Goal: Task Accomplishment & Management: Manage account settings

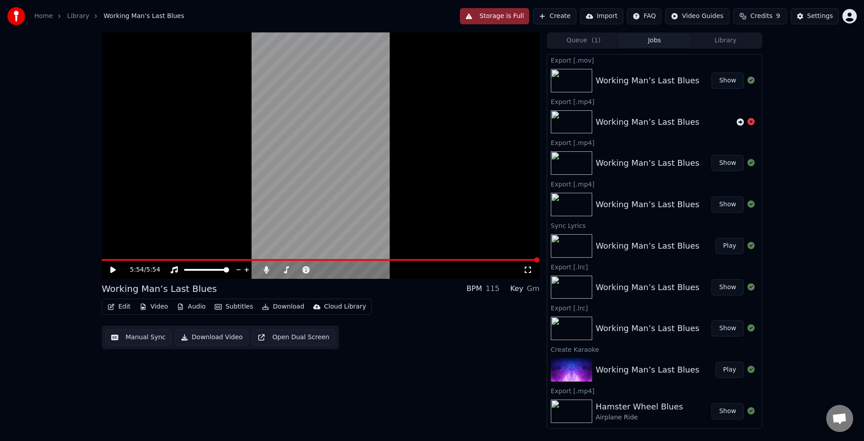
click at [515, 19] on button "Storage is Full" at bounding box center [495, 16] width 70 height 16
click at [114, 269] on icon at bounding box center [112, 269] width 5 height 6
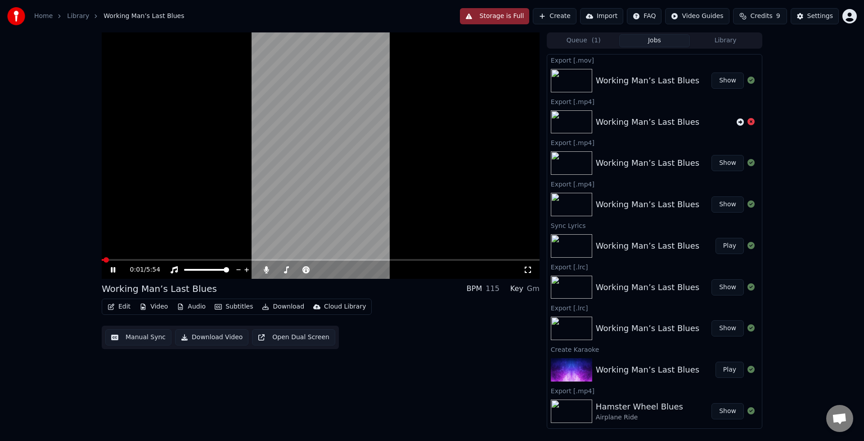
click at [114, 270] on icon at bounding box center [113, 269] width 5 height 5
click at [76, 16] on link "Library" at bounding box center [78, 16] width 22 height 9
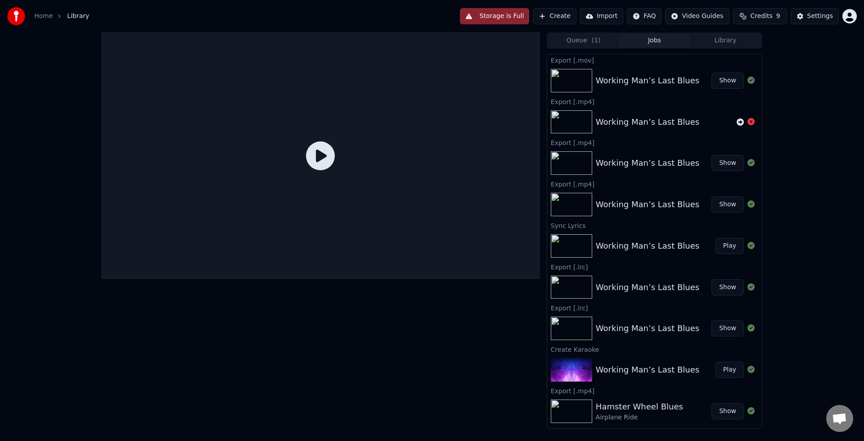
click at [50, 18] on link "Home" at bounding box center [43, 16] width 18 height 9
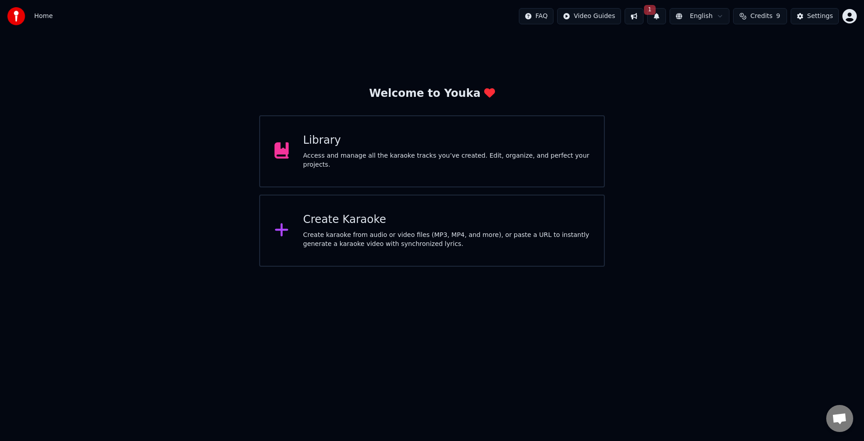
click at [650, 11] on span "1" at bounding box center [650, 10] width 12 height 10
click at [729, 46] on button "Update" at bounding box center [723, 44] width 38 height 16
click at [642, 18] on button at bounding box center [634, 16] width 19 height 16
